Goal: Transaction & Acquisition: Purchase product/service

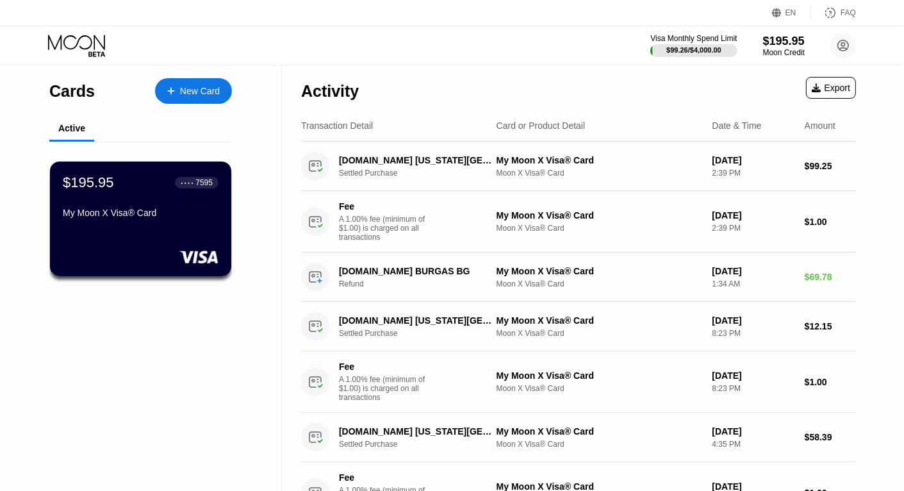
click at [192, 88] on div "New Card" at bounding box center [200, 91] width 40 height 11
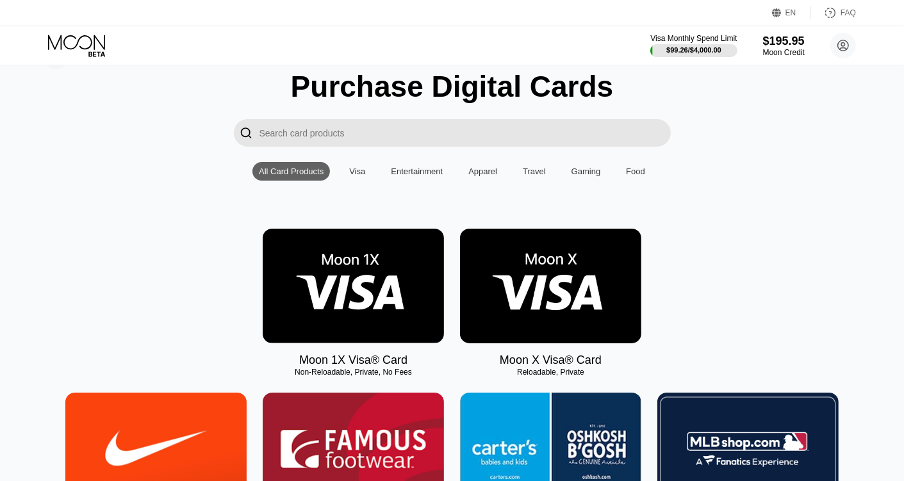
scroll to position [64, 0]
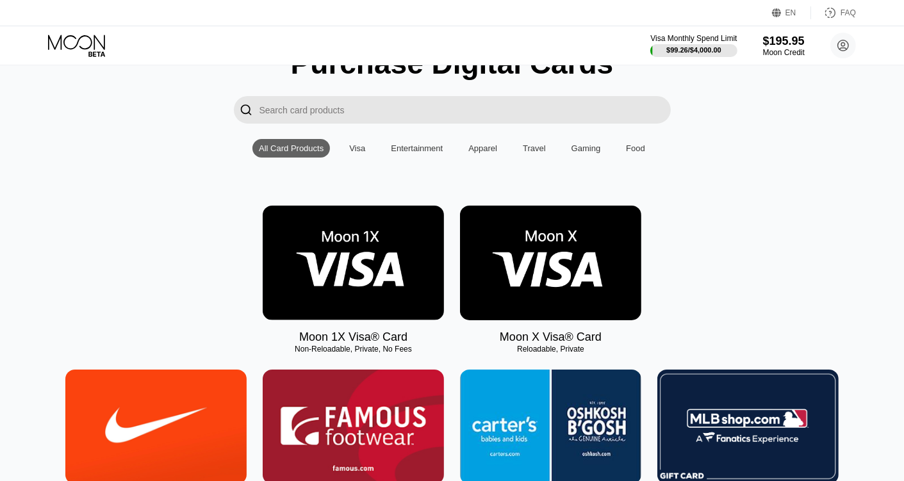
click at [580, 280] on img at bounding box center [550, 263] width 181 height 115
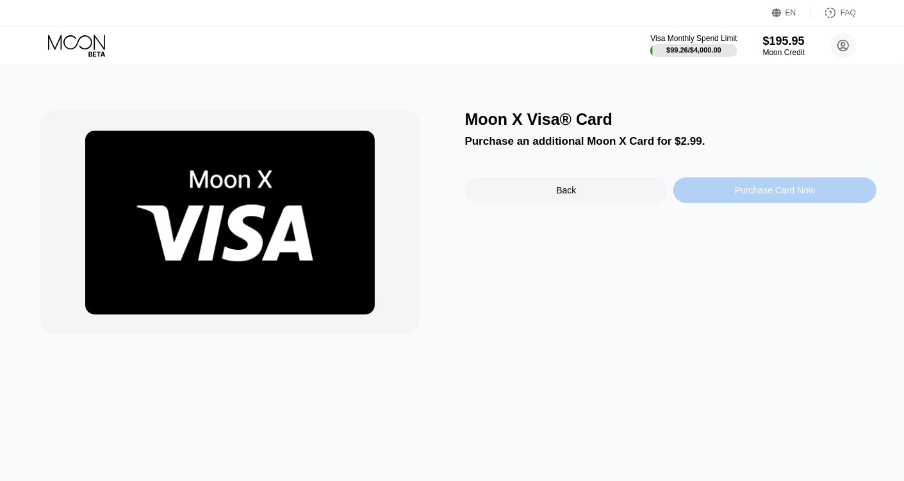
click at [756, 195] on div "Purchase Card Now" at bounding box center [775, 190] width 80 height 10
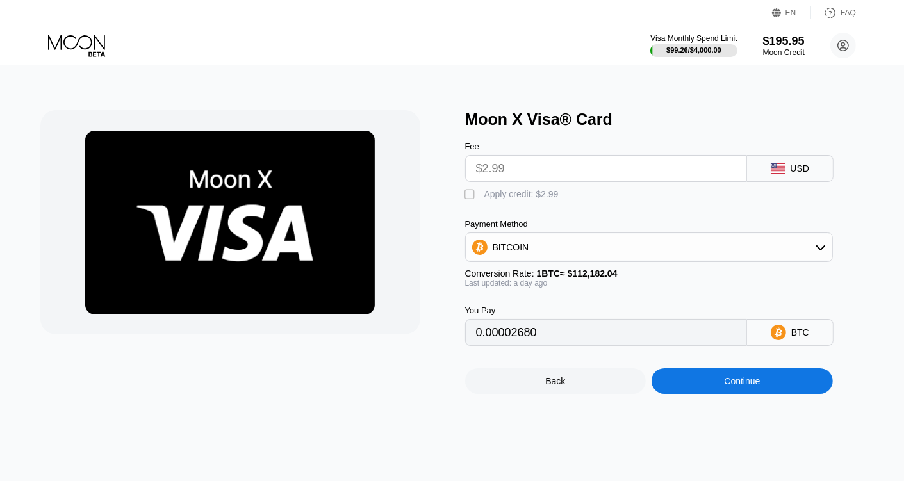
click at [549, 199] on div "Apply credit: $2.99" at bounding box center [521, 194] width 74 height 10
click at [507, 197] on div "Apply credit: $2.99" at bounding box center [521, 194] width 74 height 10
type input "0.00002680"
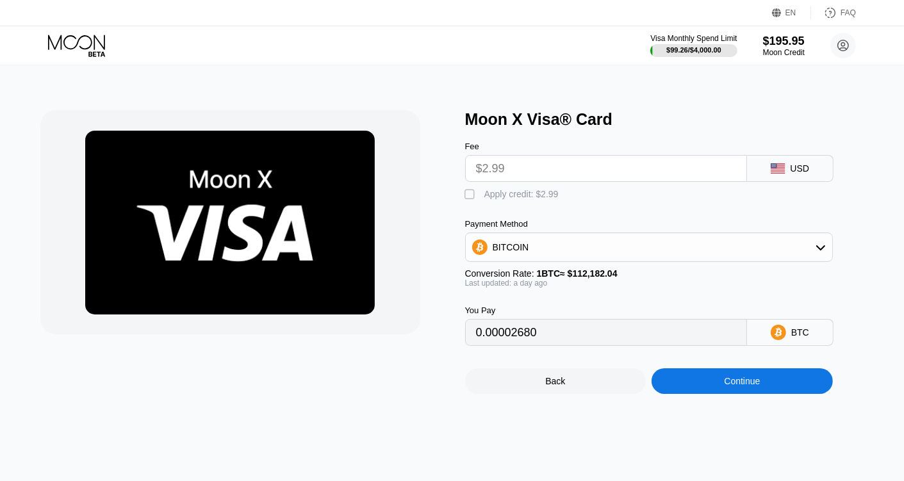
click at [610, 198] on div " Apply credit: $2.99" at bounding box center [670, 191] width 410 height 19
type input "0.00002681"
click at [432, 83] on div "Moon X Visa® Card Fee $2.99 USD  Apply credit: $2.99 Payment Method BITCOIN Co…" at bounding box center [452, 273] width 913 height 416
type input "0.00002680"
type input "0.00002681"
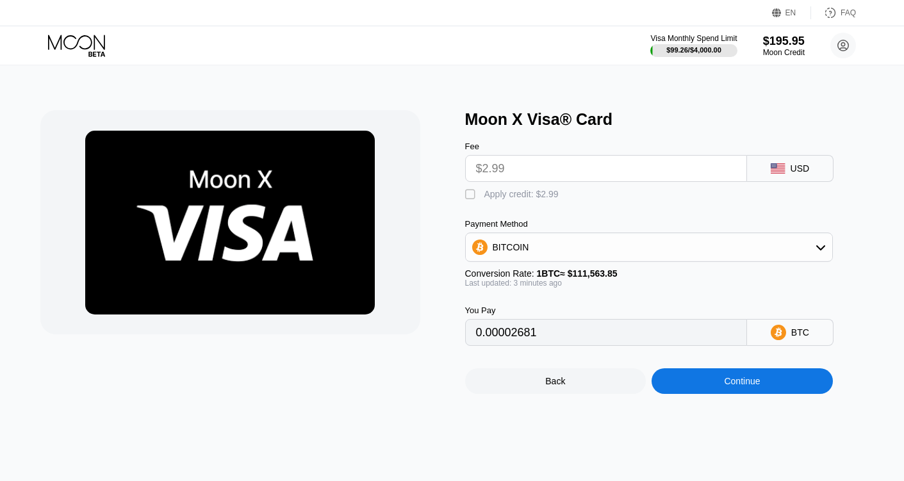
type input "0.00002678"
type input "0.00002676"
